Goal: Find specific page/section: Find specific page/section

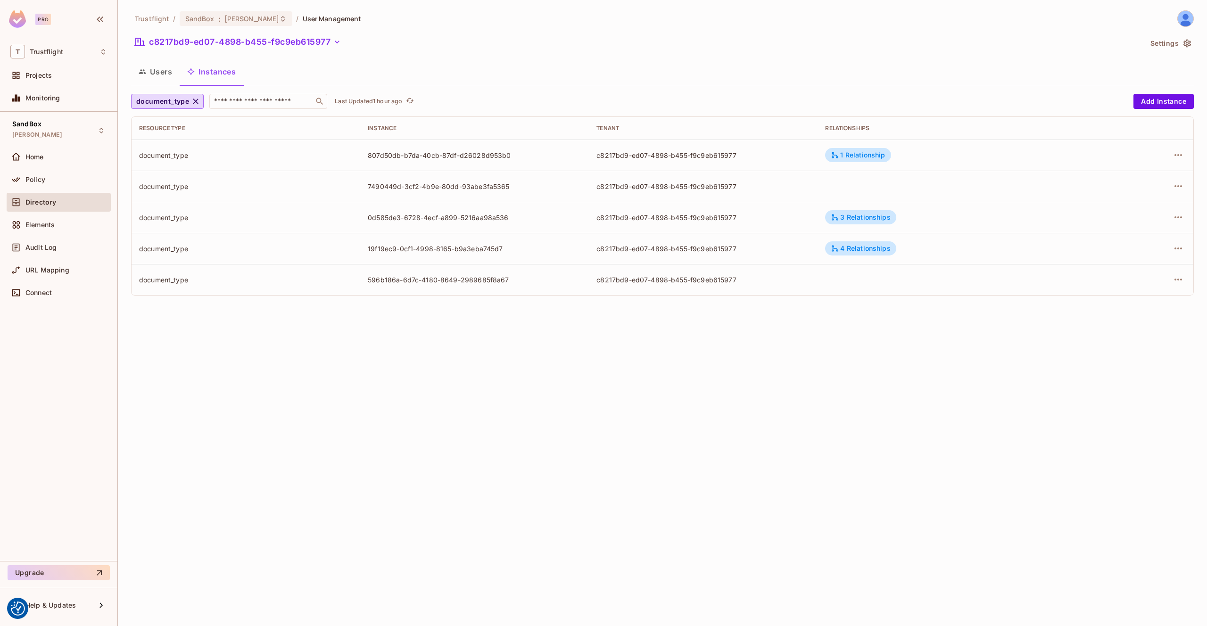
click at [163, 70] on button "Users" at bounding box center [155, 72] width 49 height 24
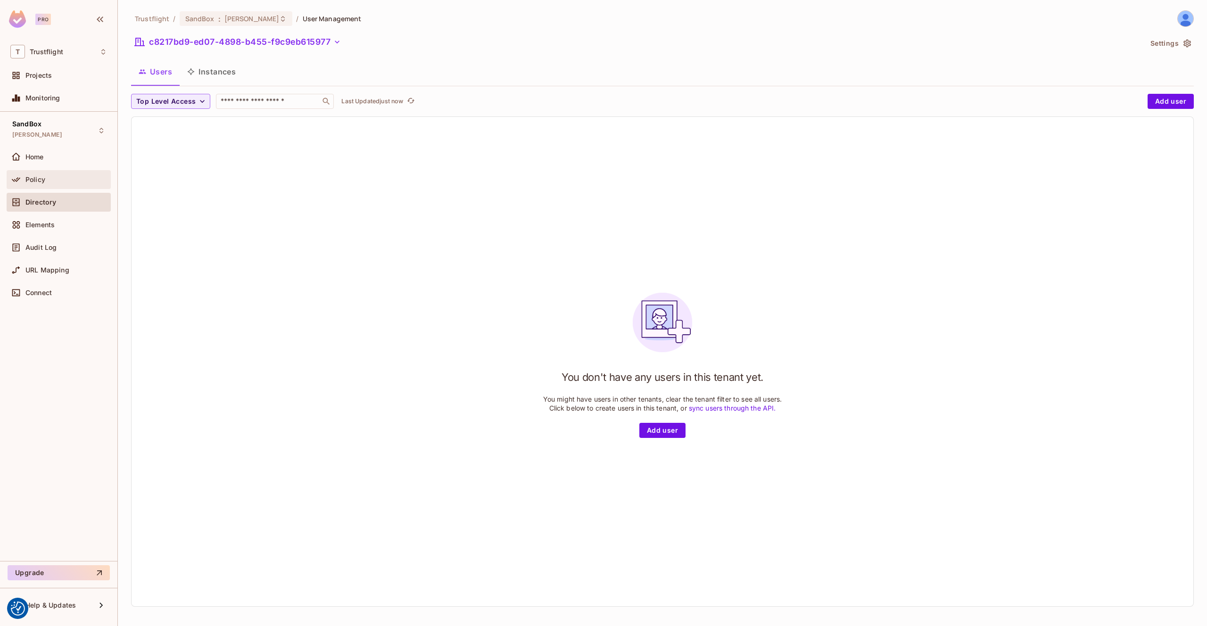
click at [34, 179] on span "Policy" at bounding box center [35, 180] width 20 height 8
